Goal: Transaction & Acquisition: Obtain resource

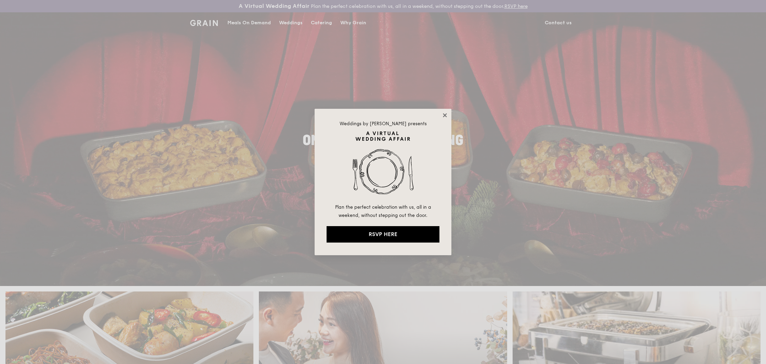
click at [442, 115] on icon at bounding box center [445, 115] width 6 height 6
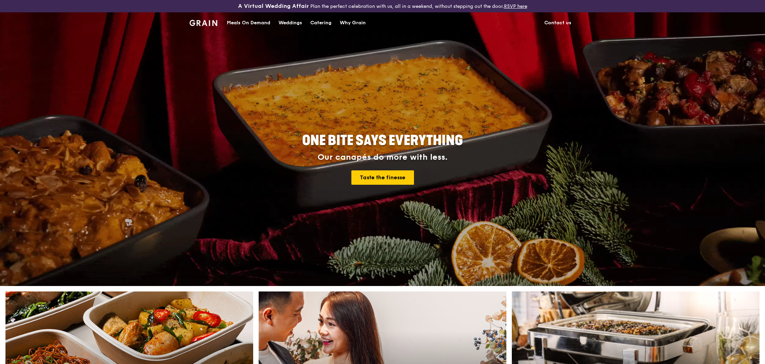
click at [319, 25] on div "Catering" at bounding box center [320, 23] width 21 height 21
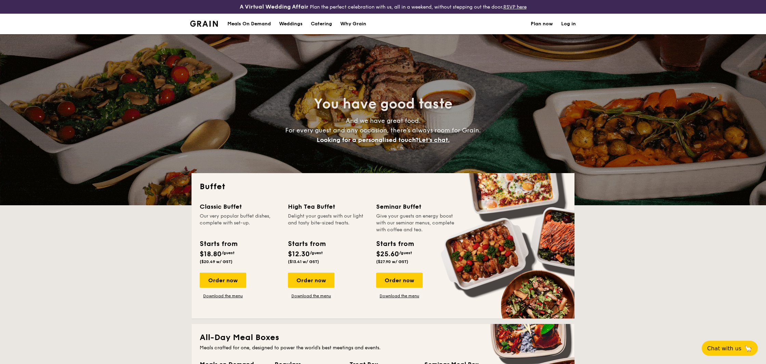
select select
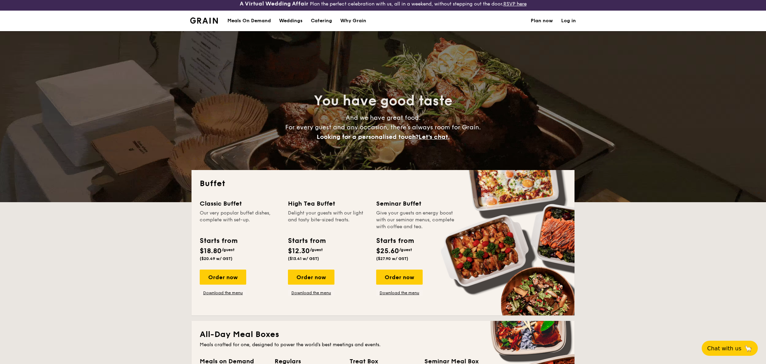
scroll to position [4, 0]
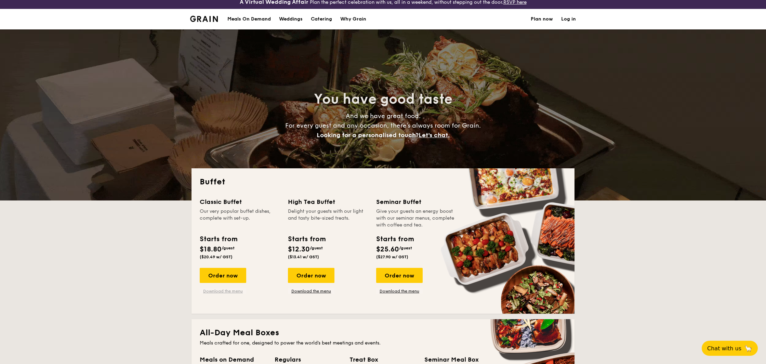
click at [223, 292] on link "Download the menu" at bounding box center [223, 290] width 47 height 5
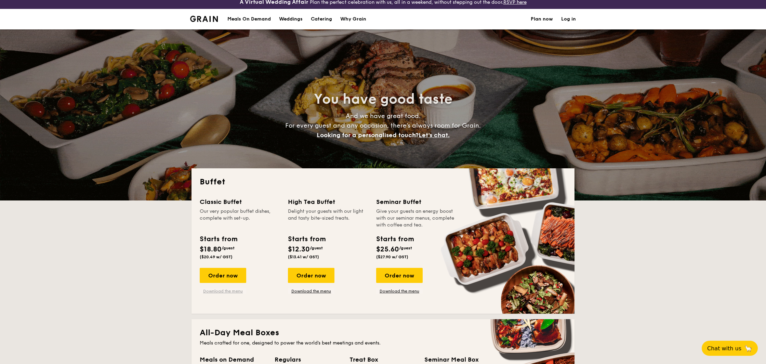
scroll to position [6, 0]
